Goal: Information Seeking & Learning: Find specific fact

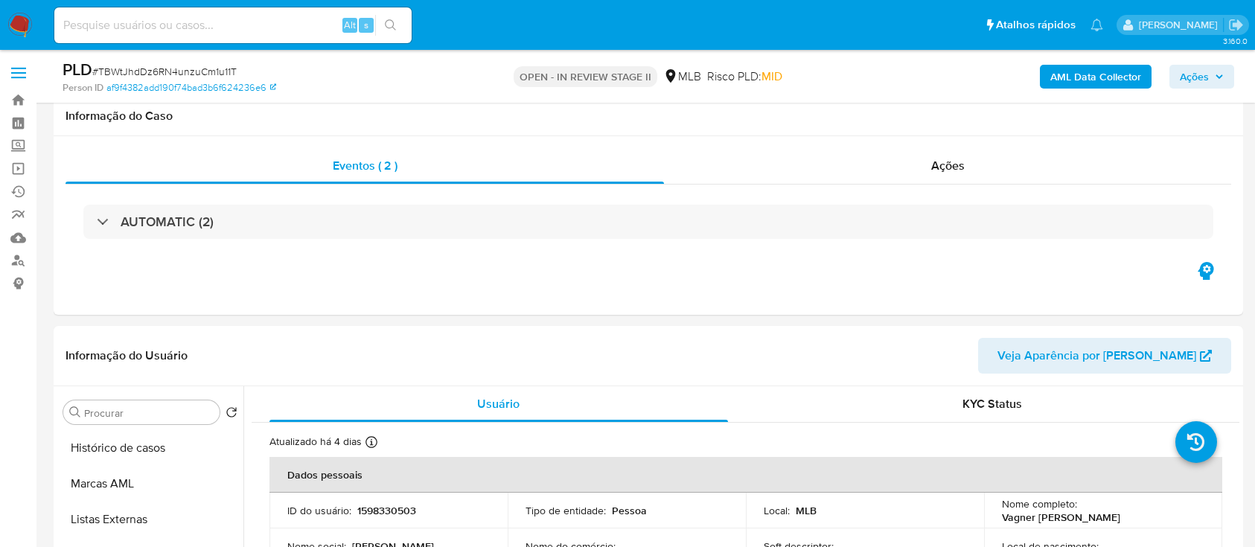
select select "10"
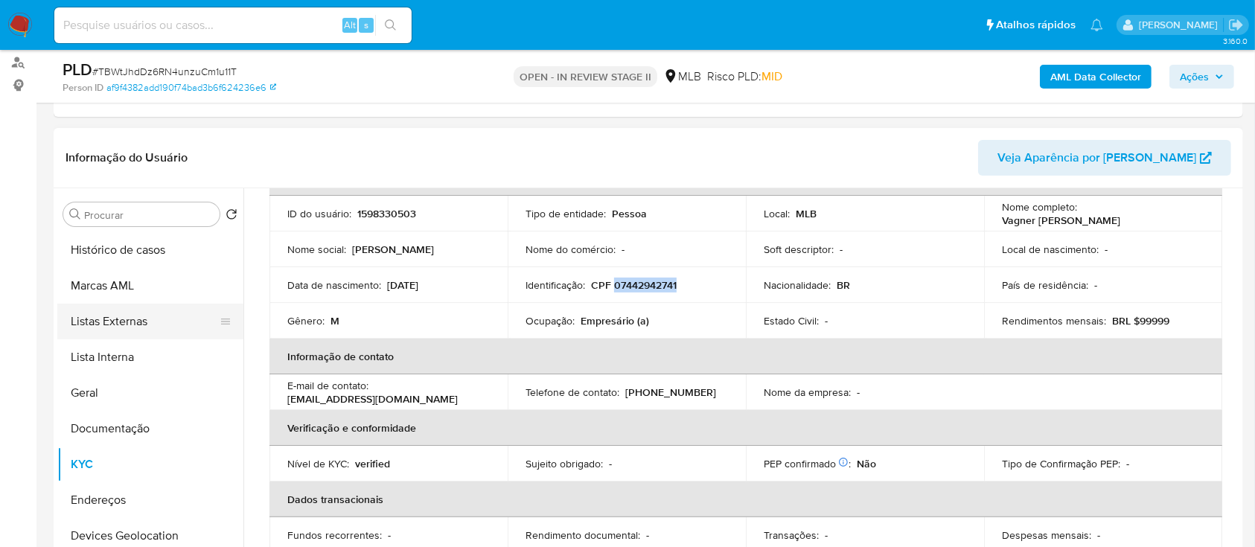
click at [115, 326] on button "Listas Externas" at bounding box center [144, 322] width 174 height 36
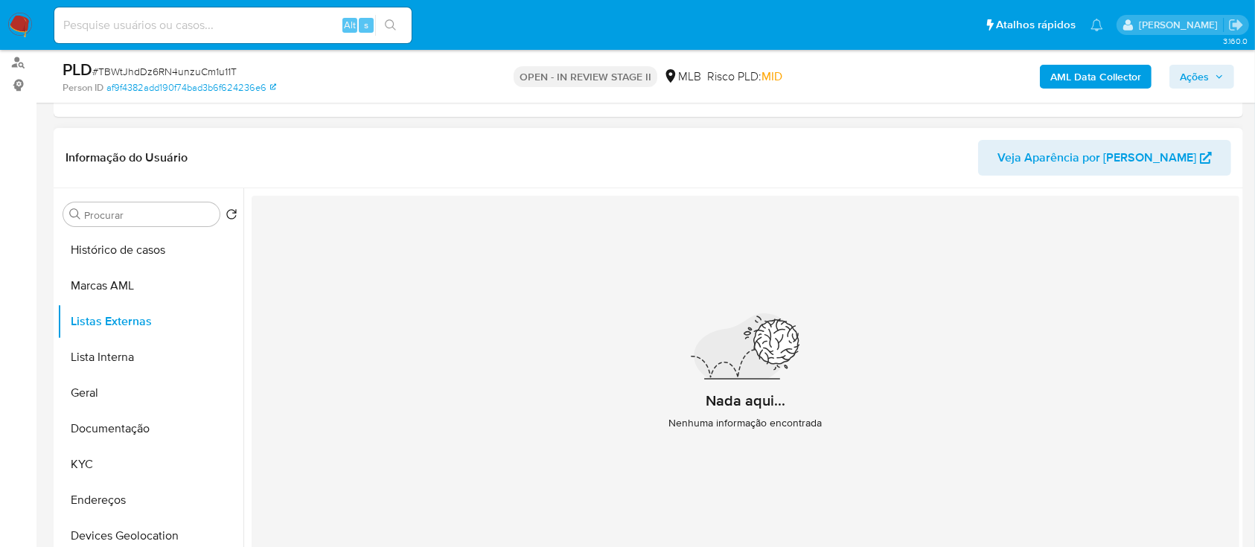
click at [741, 494] on div "Nada aqui... Nenhuma informação encontrada" at bounding box center [746, 378] width 988 height 365
click at [126, 354] on button "Lista Interna" at bounding box center [144, 358] width 174 height 36
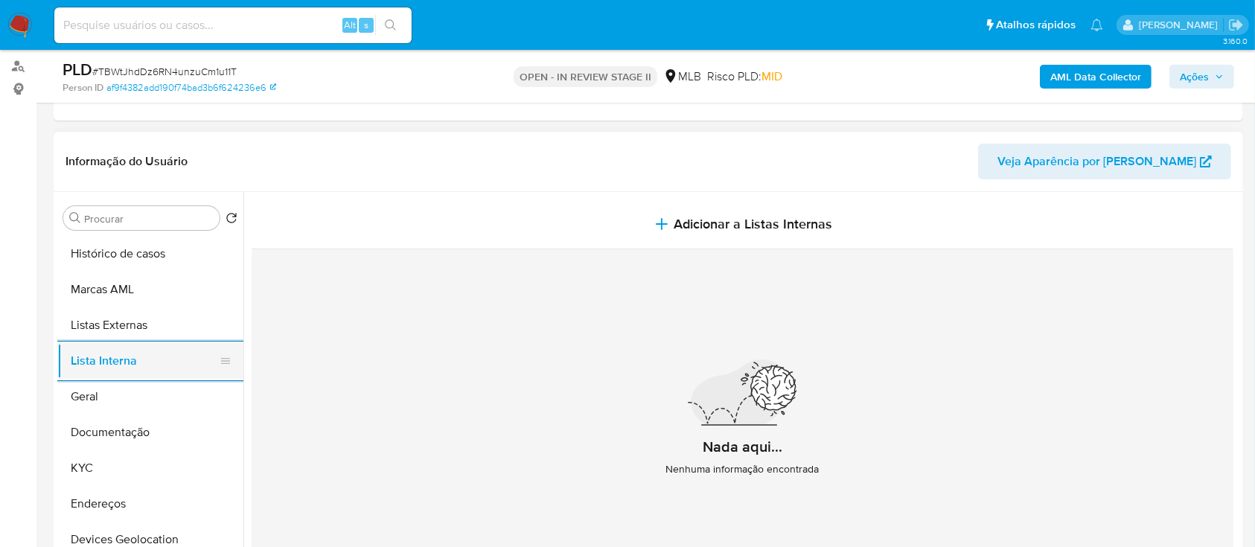
scroll to position [198, 0]
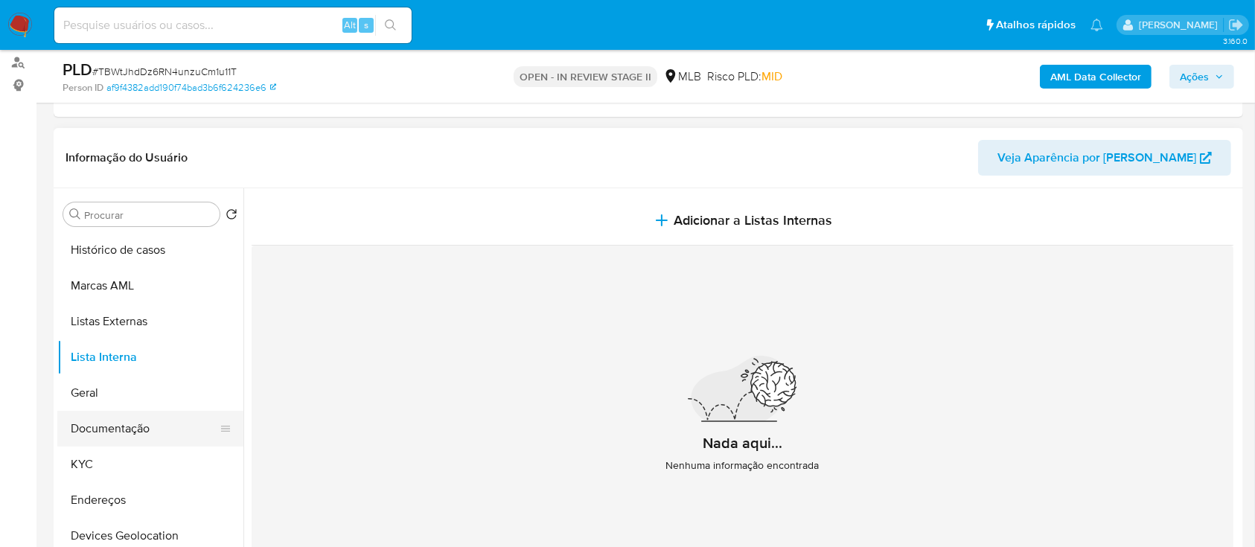
click at [136, 420] on button "Documentação" at bounding box center [144, 429] width 174 height 36
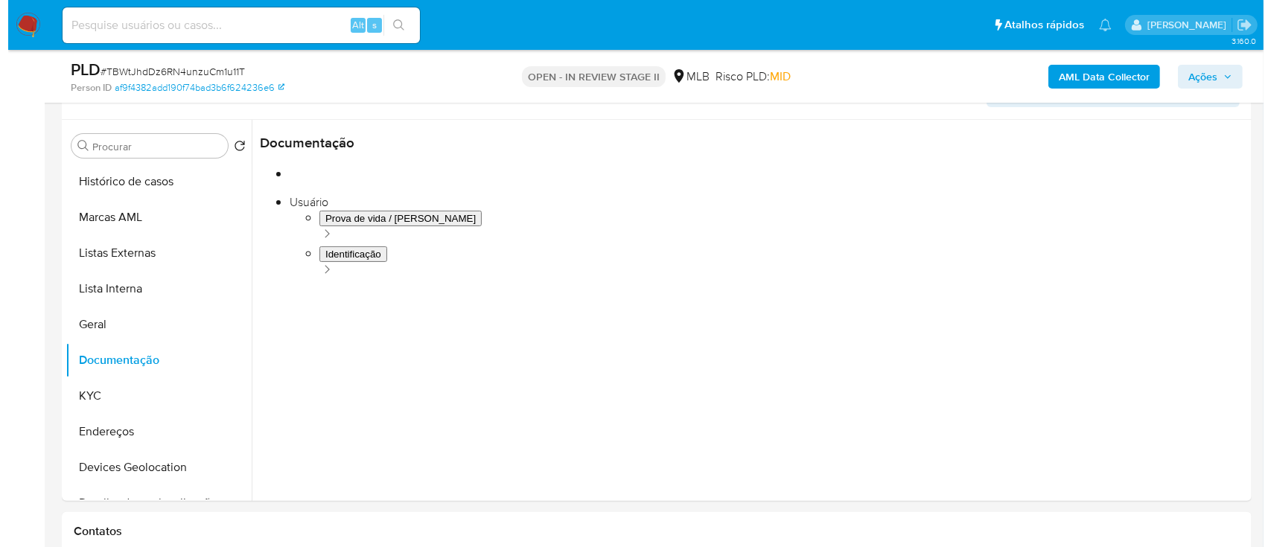
scroll to position [298, 0]
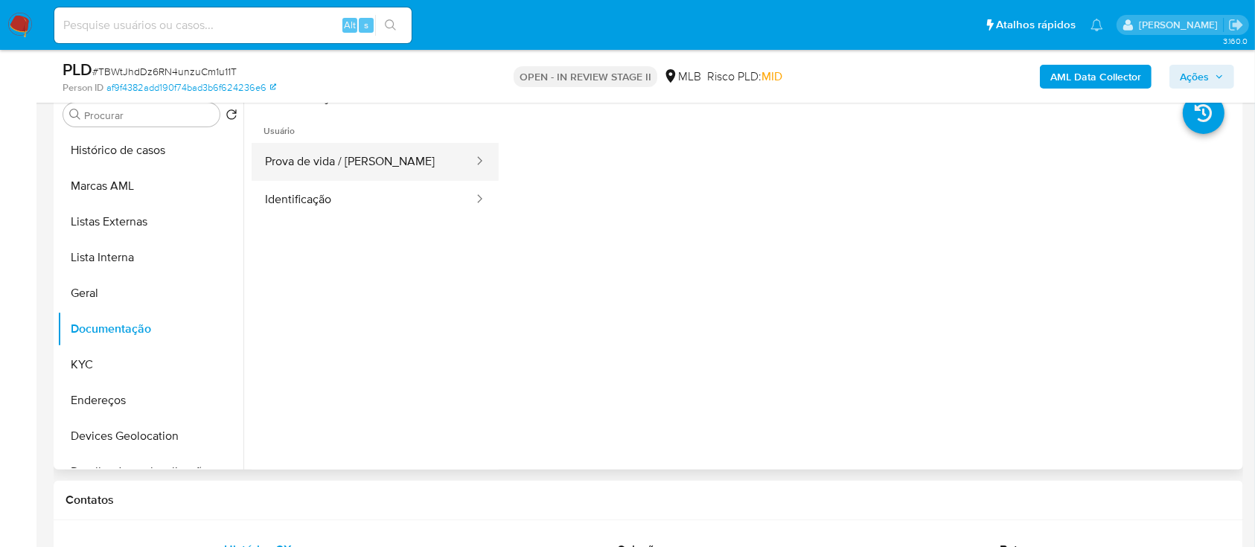
click at [357, 160] on button "Prova de vida / [PERSON_NAME]" at bounding box center [363, 162] width 223 height 38
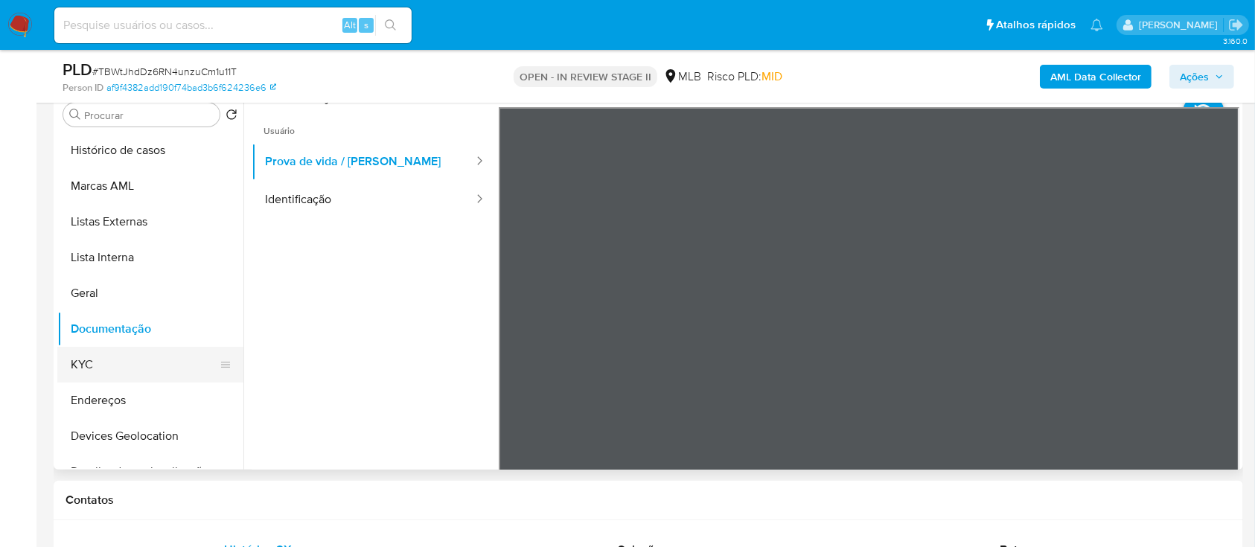
click at [83, 354] on button "KYC" at bounding box center [144, 365] width 174 height 36
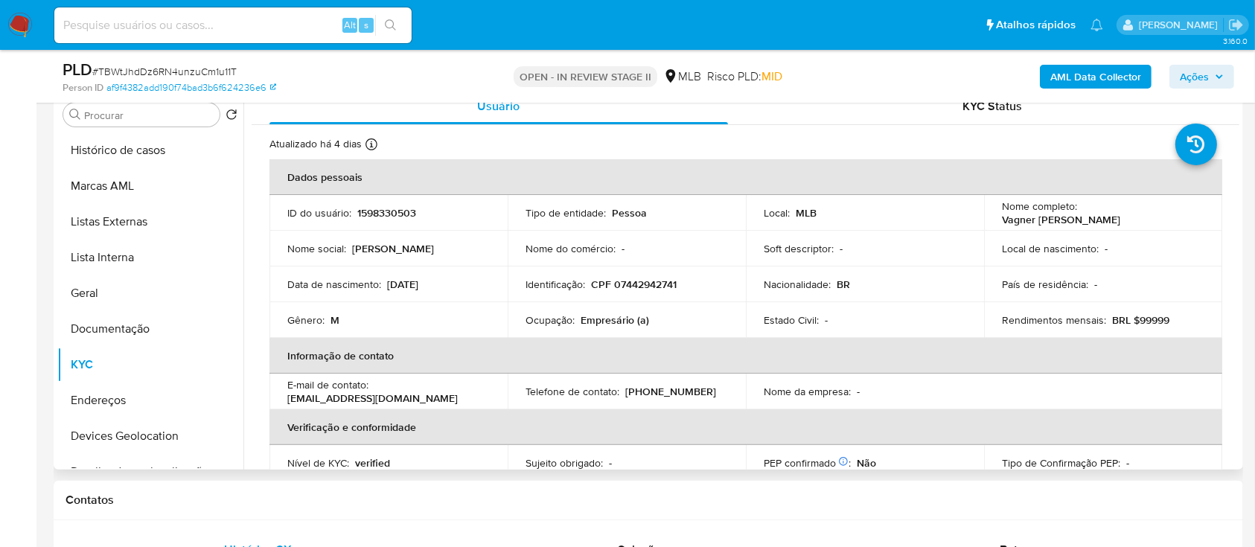
click at [1121, 214] on p "Vagner [PERSON_NAME]" at bounding box center [1061, 219] width 118 height 13
drag, startPoint x: 1209, startPoint y: 214, endPoint x: 1077, endPoint y: 214, distance: 131.8
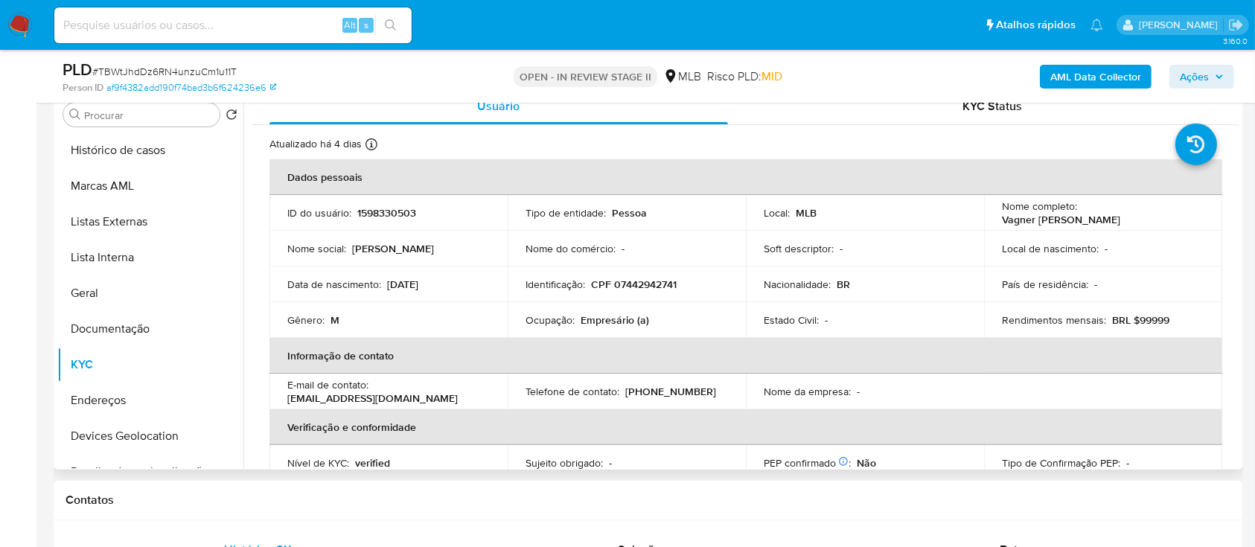
click at [1077, 214] on td "Nome completo : [PERSON_NAME]" at bounding box center [1103, 213] width 238 height 36
copy div "Vagner [PERSON_NAME]"
drag, startPoint x: 655, startPoint y: 322, endPoint x: 524, endPoint y: 320, distance: 131.1
click at [526, 320] on div "Ocupação : Empresário (a)" at bounding box center [627, 319] width 203 height 13
copy div "Ocupação : Empresário (a)"
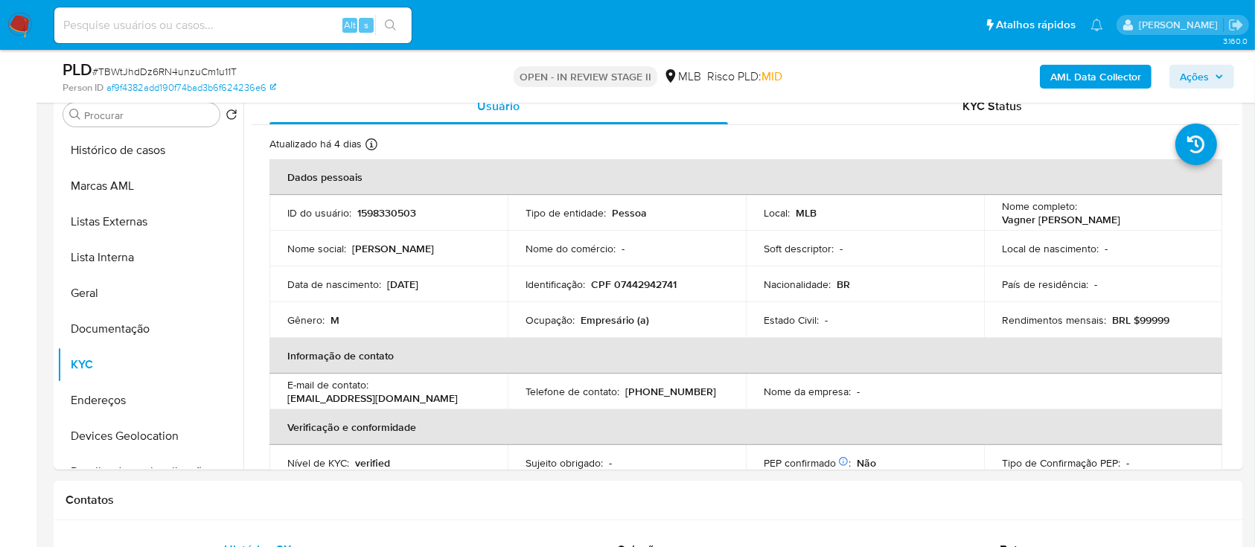
click at [1037, 80] on div "AML Data Collector Ações" at bounding box center [1041, 76] width 386 height 35
click at [1072, 76] on b "AML Data Collector" at bounding box center [1096, 77] width 91 height 24
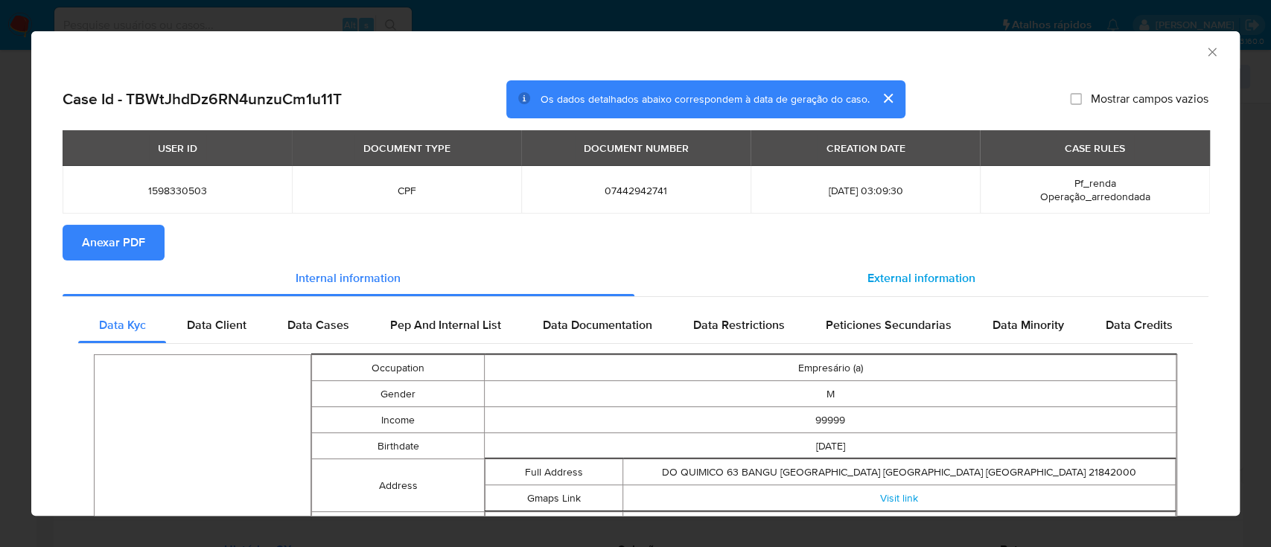
click at [914, 274] on span "External information" at bounding box center [921, 278] width 108 height 17
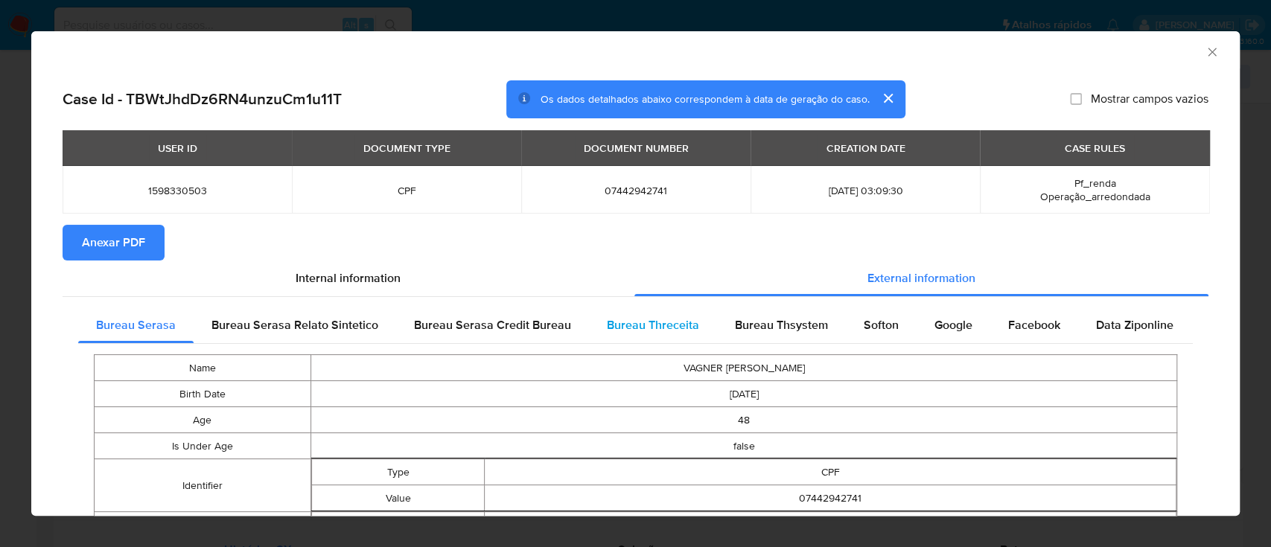
click at [667, 325] on span "Bureau Threceita" at bounding box center [653, 324] width 92 height 17
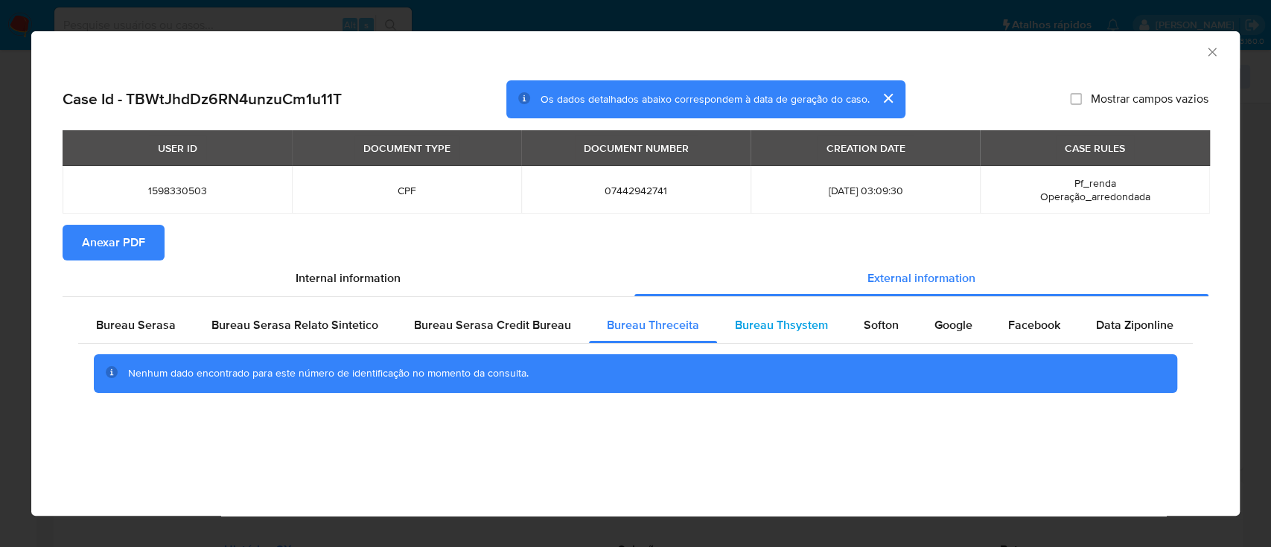
click at [774, 322] on span "Bureau Thsystem" at bounding box center [781, 324] width 93 height 17
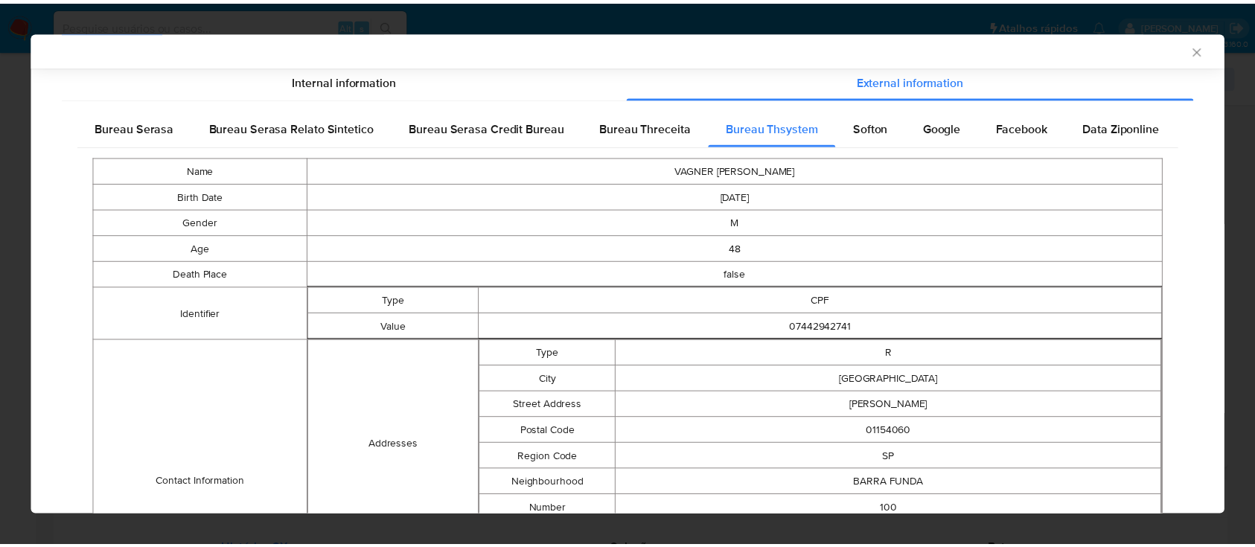
scroll to position [460, 0]
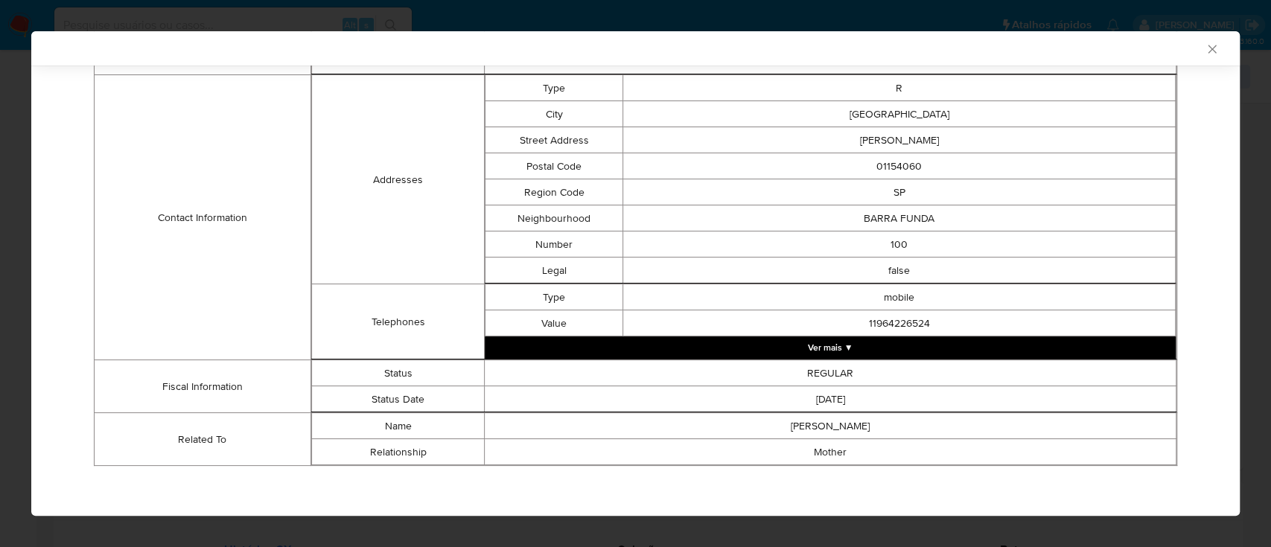
click at [1205, 49] on icon "Fechar a janela" at bounding box center [1212, 49] width 15 height 15
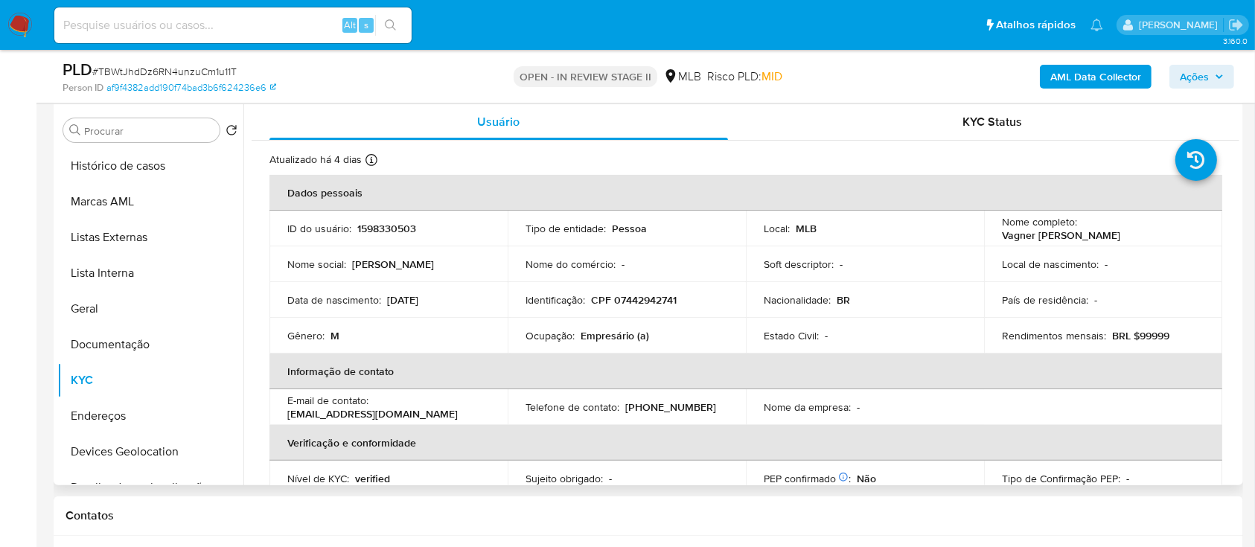
scroll to position [99, 0]
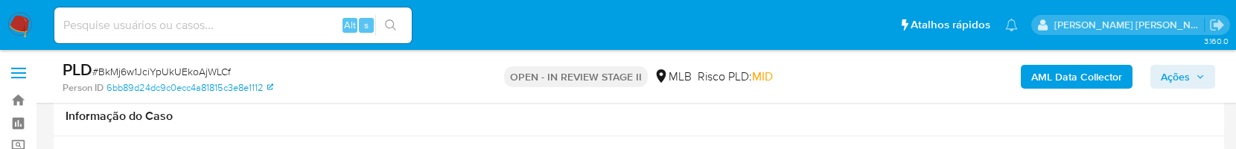
scroll to position [1290, 0]
